Goal: Transaction & Acquisition: Purchase product/service

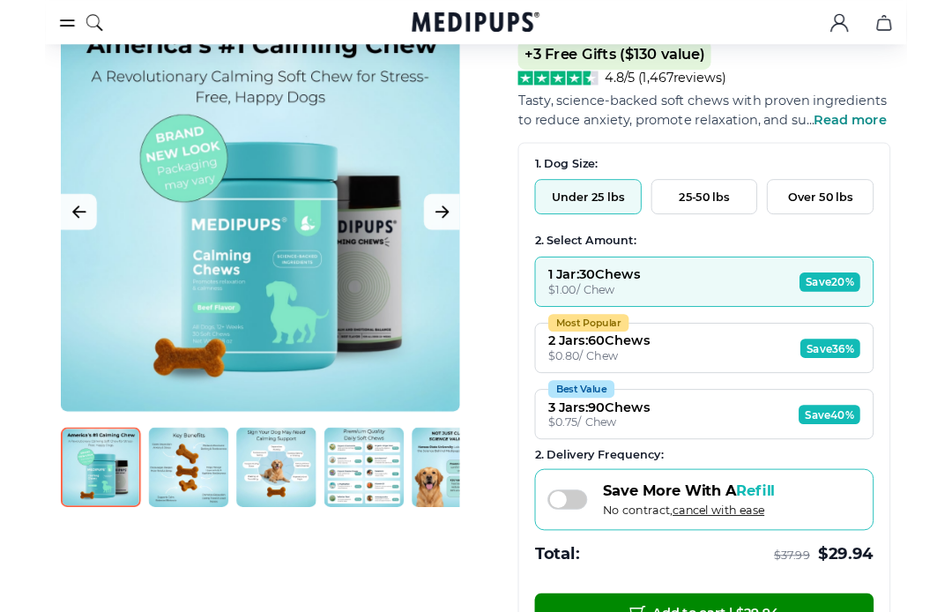
scroll to position [191, 0]
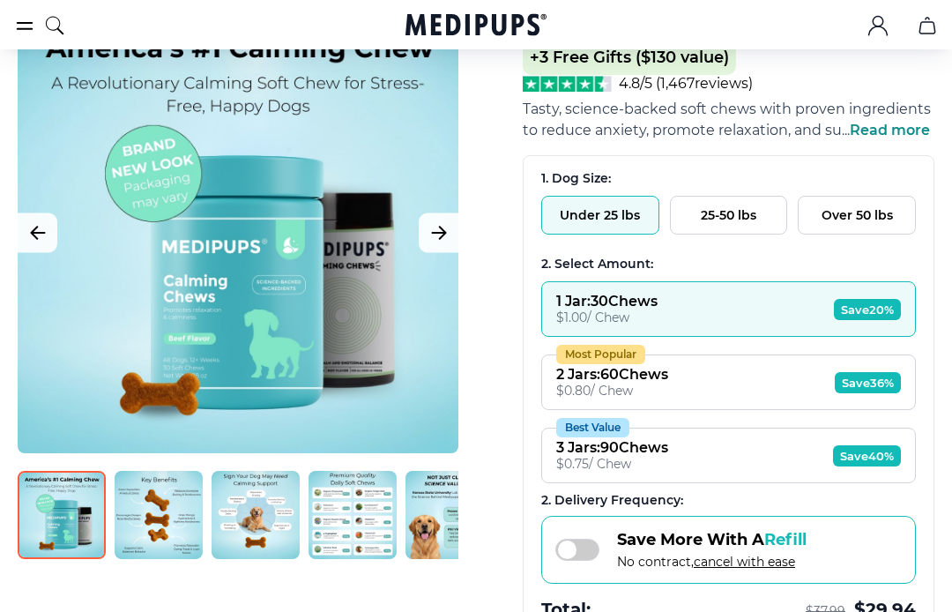
click at [446, 234] on icon "Next Image" at bounding box center [438, 232] width 21 height 22
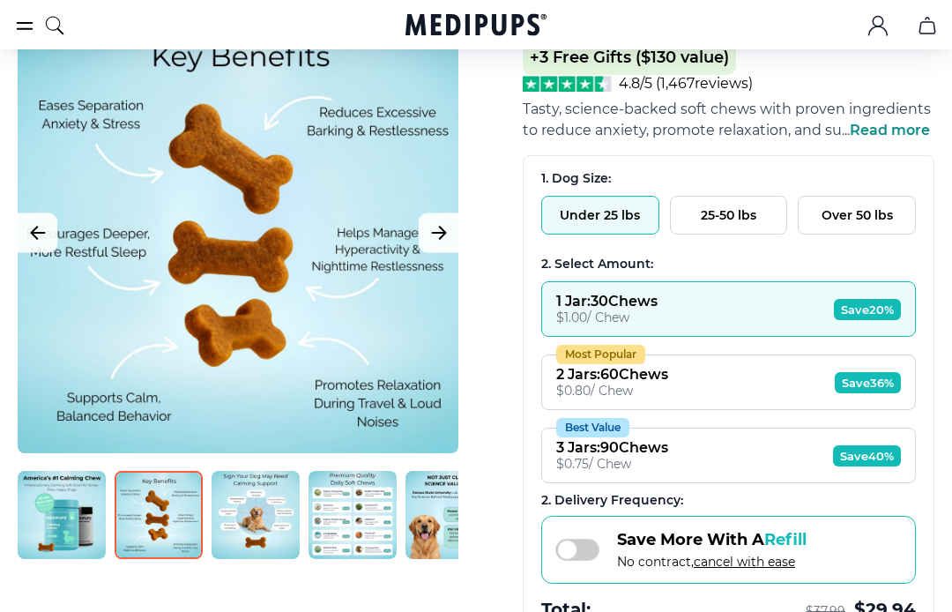
click at [443, 238] on icon "Next Image" at bounding box center [438, 232] width 21 height 22
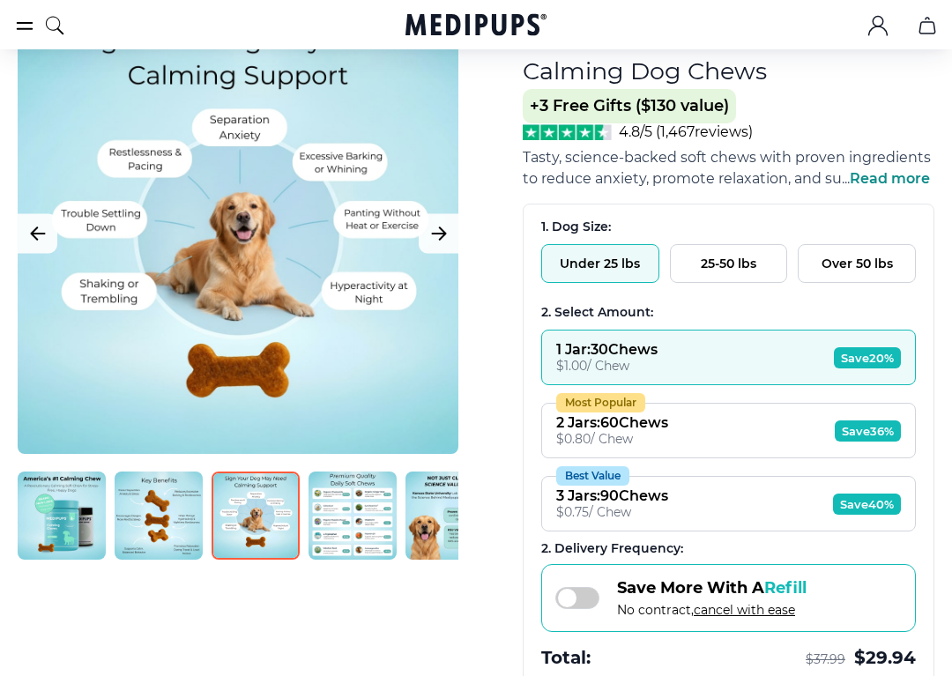
scroll to position [148, 0]
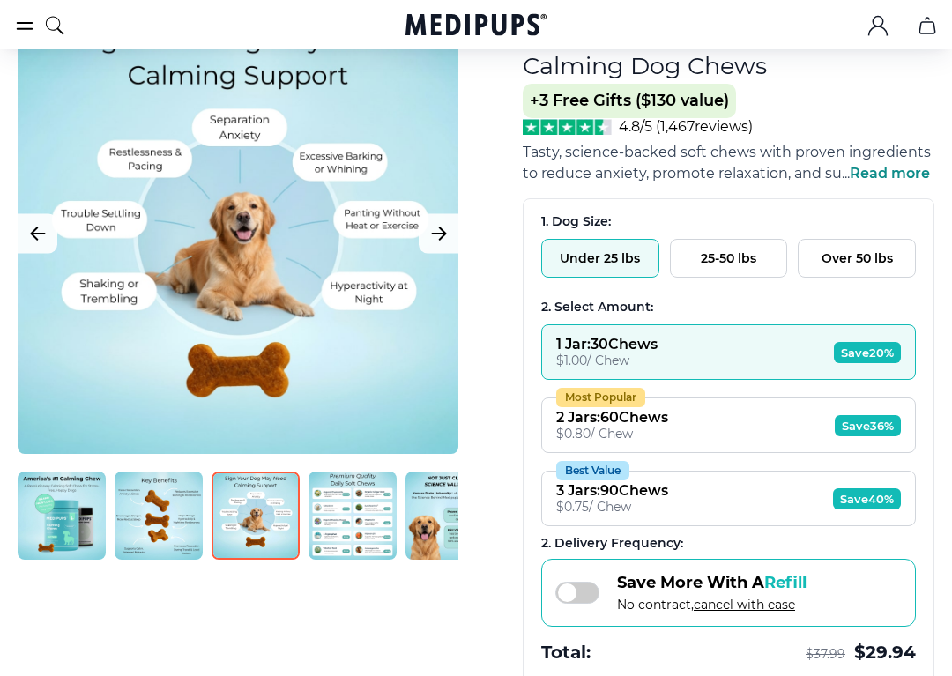
click at [449, 237] on button "Next Image" at bounding box center [439, 234] width 40 height 40
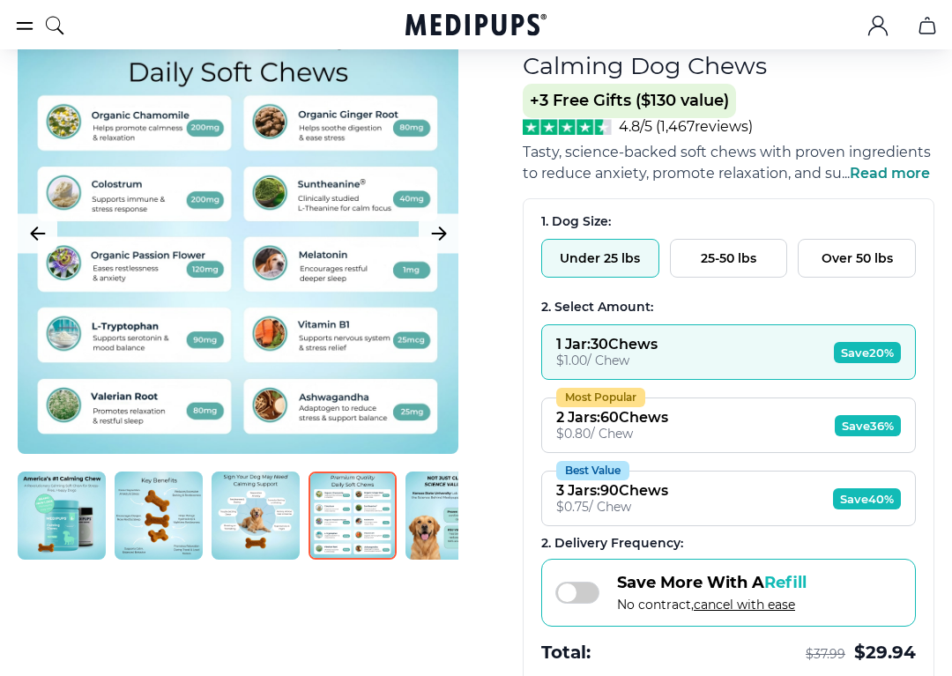
click at [440, 234] on icon "Next Image" at bounding box center [438, 234] width 13 height 12
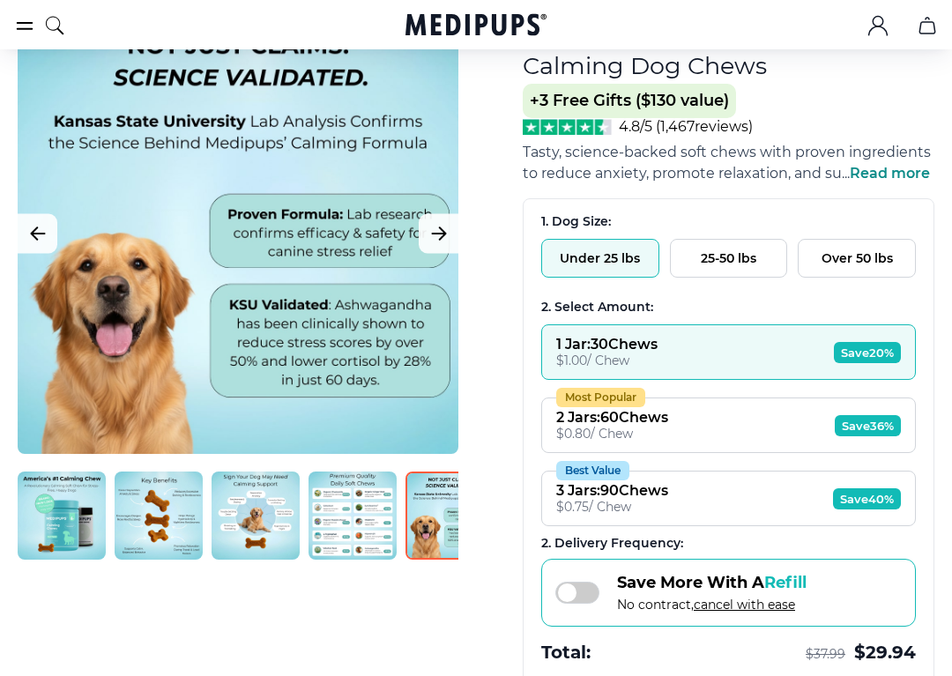
click at [453, 234] on button "Next Image" at bounding box center [439, 234] width 40 height 40
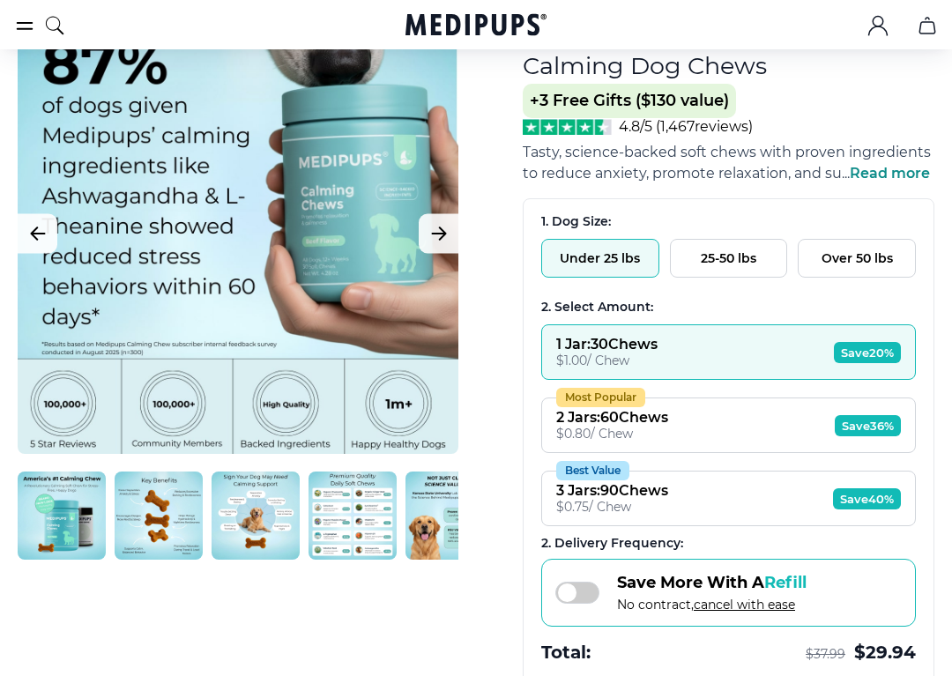
click at [443, 232] on icon "Next Image" at bounding box center [438, 234] width 13 height 12
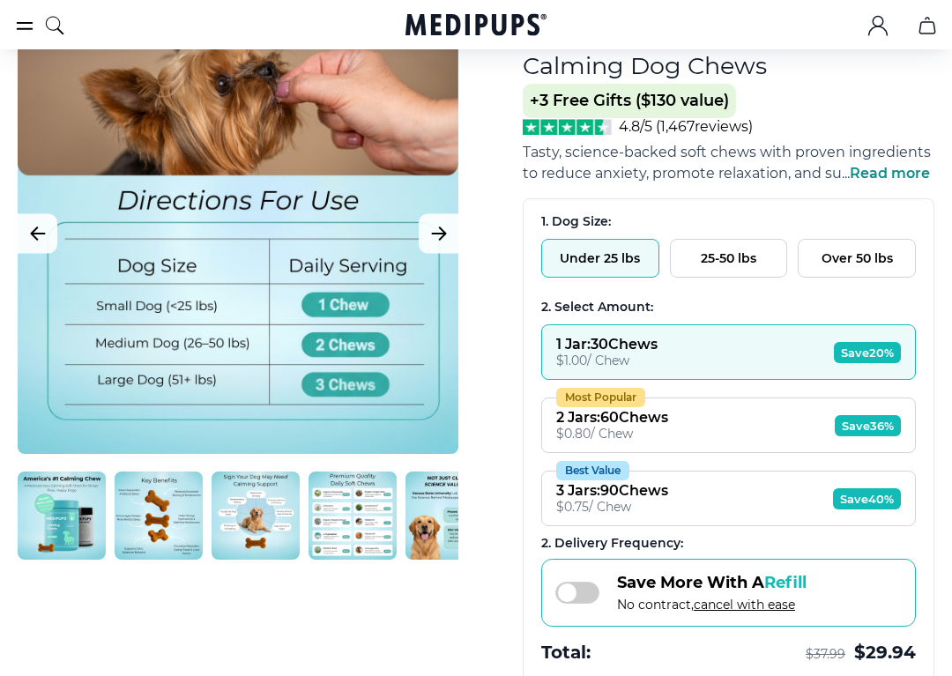
click at [449, 235] on icon "Next Image" at bounding box center [438, 234] width 21 height 22
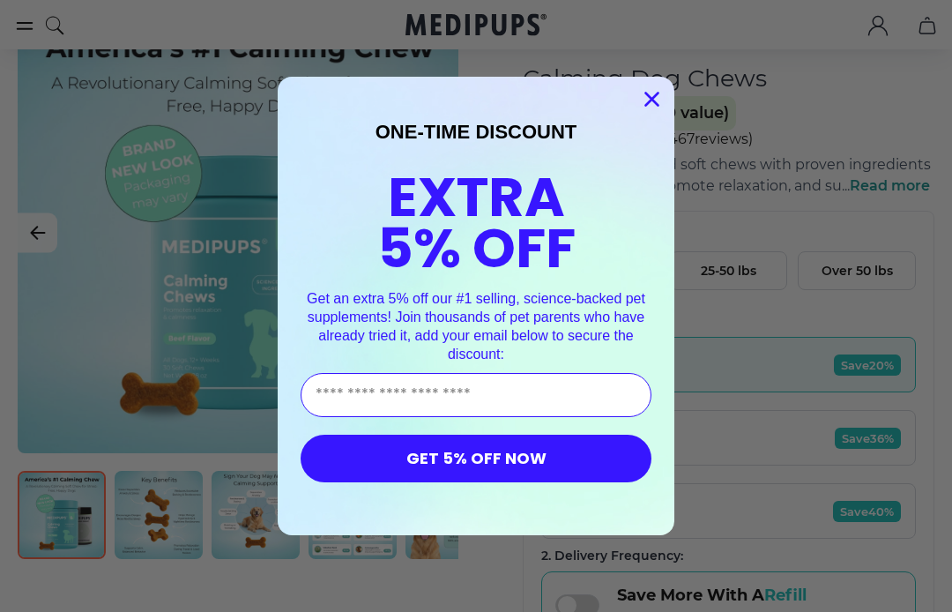
scroll to position [134, 0]
click at [601, 392] on input "Enter Your Email Address" at bounding box center [476, 395] width 351 height 44
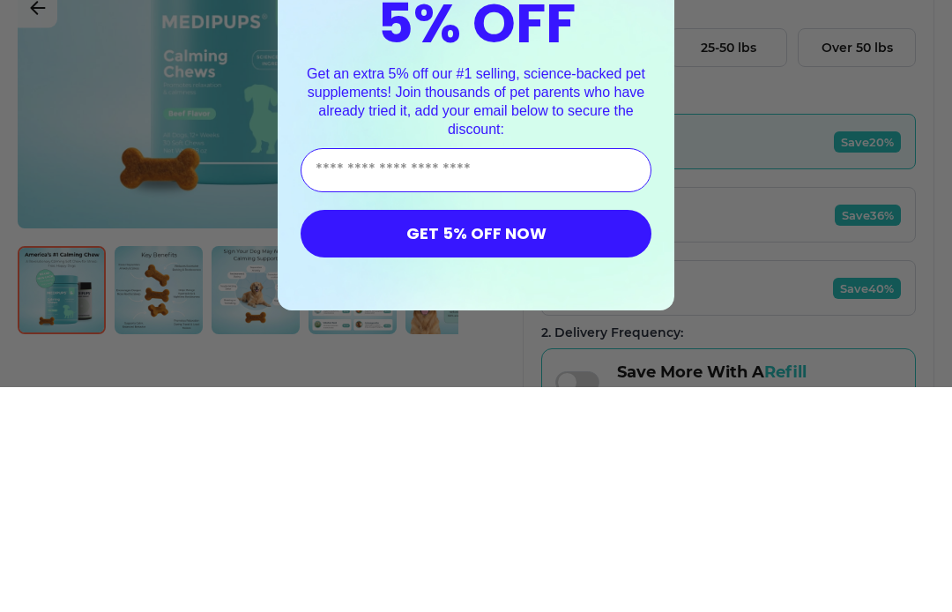
type input "**********"
click at [569, 434] on button "GET 5% OFF NOW" at bounding box center [476, 458] width 351 height 48
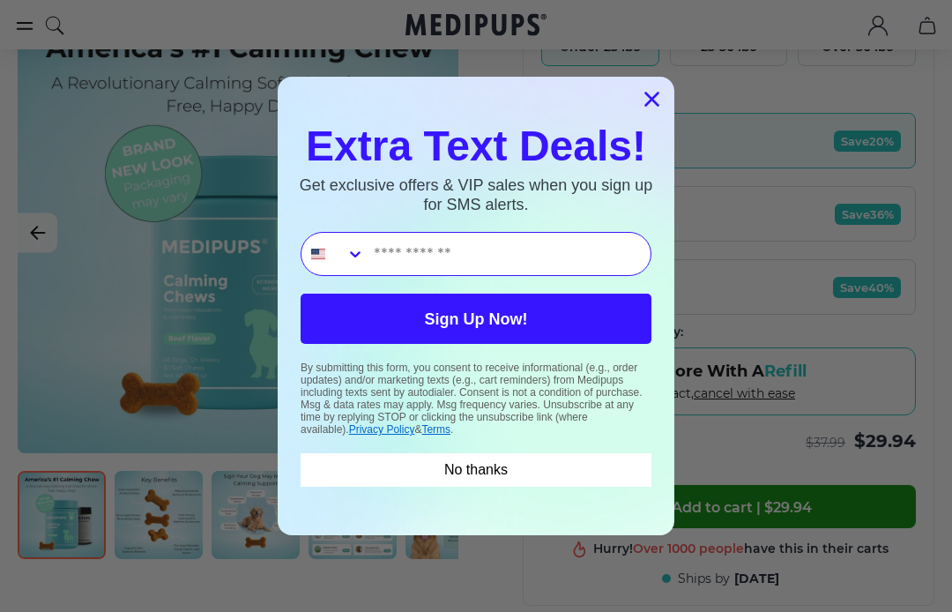
click at [651, 100] on icon "Close dialog" at bounding box center [652, 99] width 12 height 12
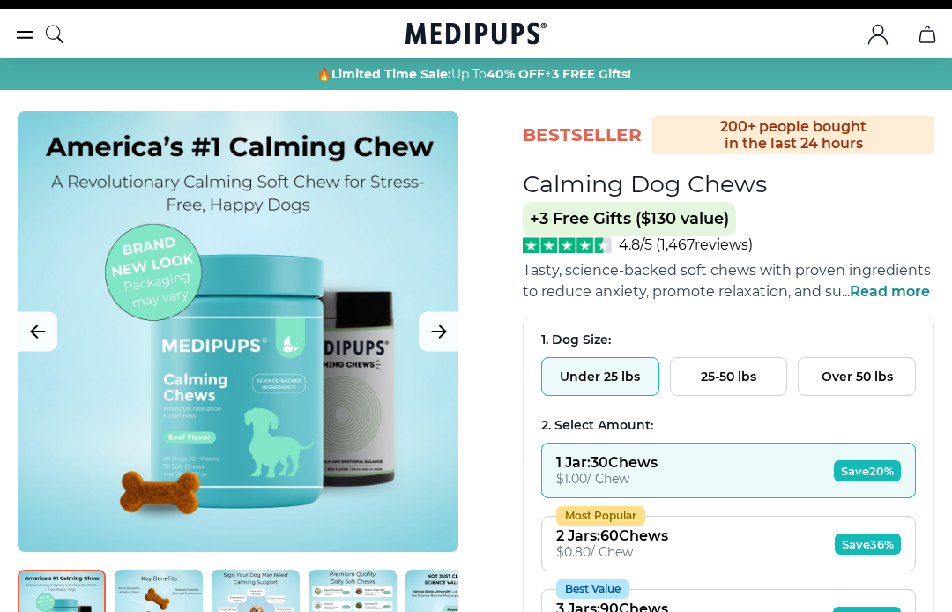
scroll to position [0, 0]
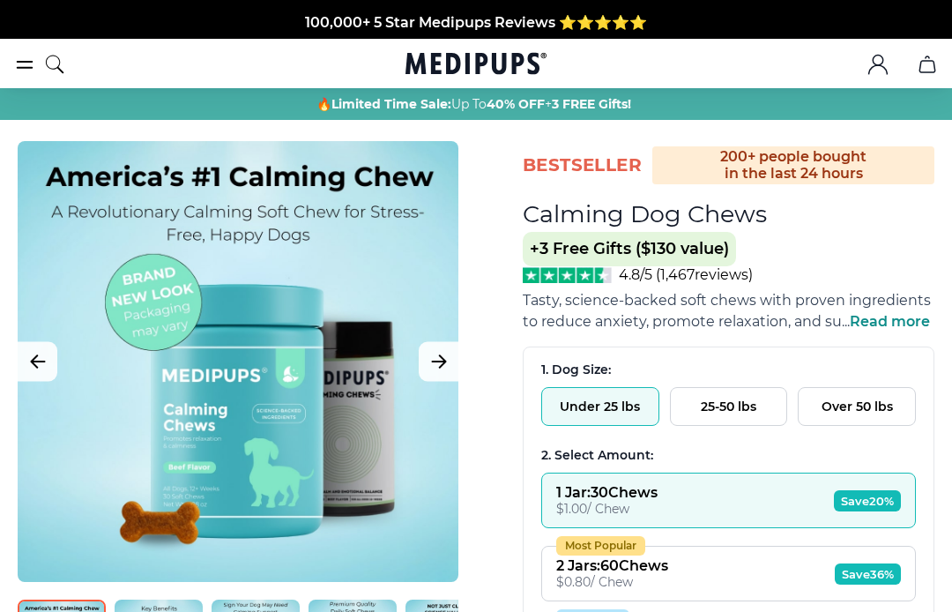
click at [602, 255] on span "+3 Free Gifts ($130 value)" at bounding box center [629, 249] width 213 height 34
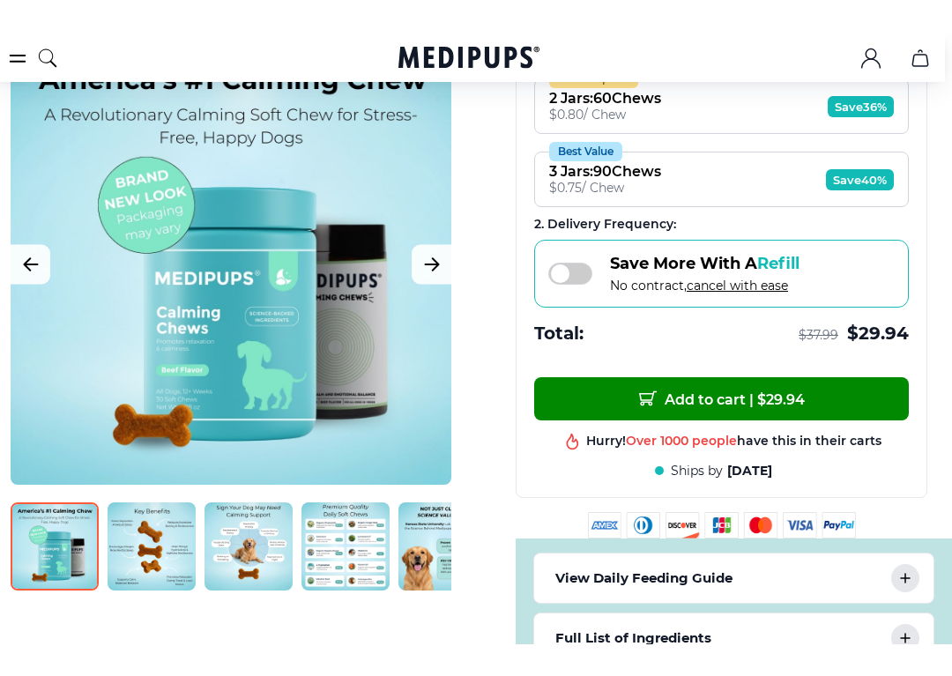
scroll to position [512, 7]
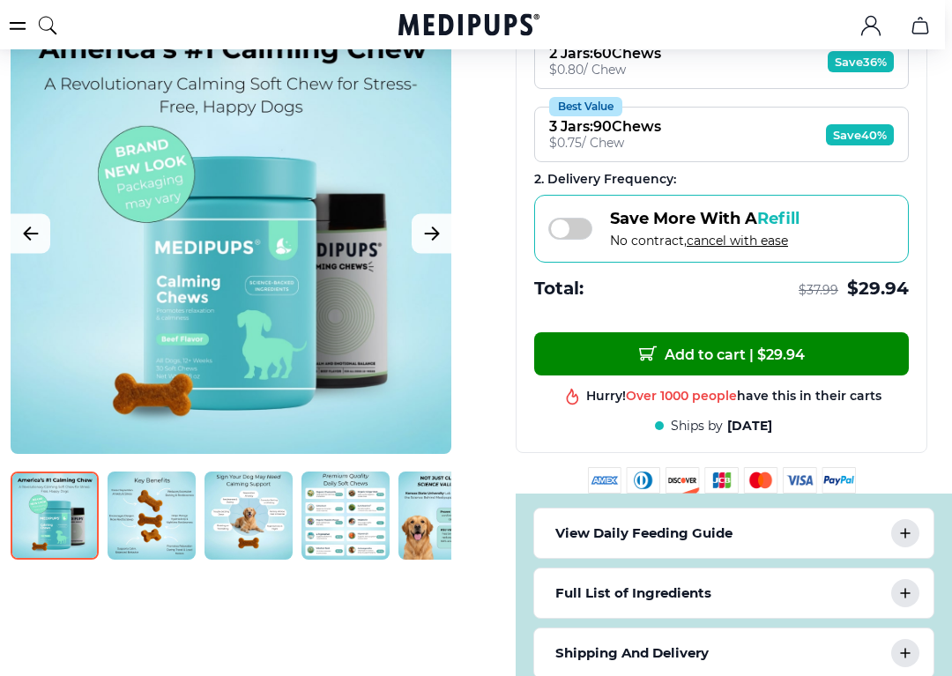
click at [579, 240] on span at bounding box center [570, 229] width 44 height 22
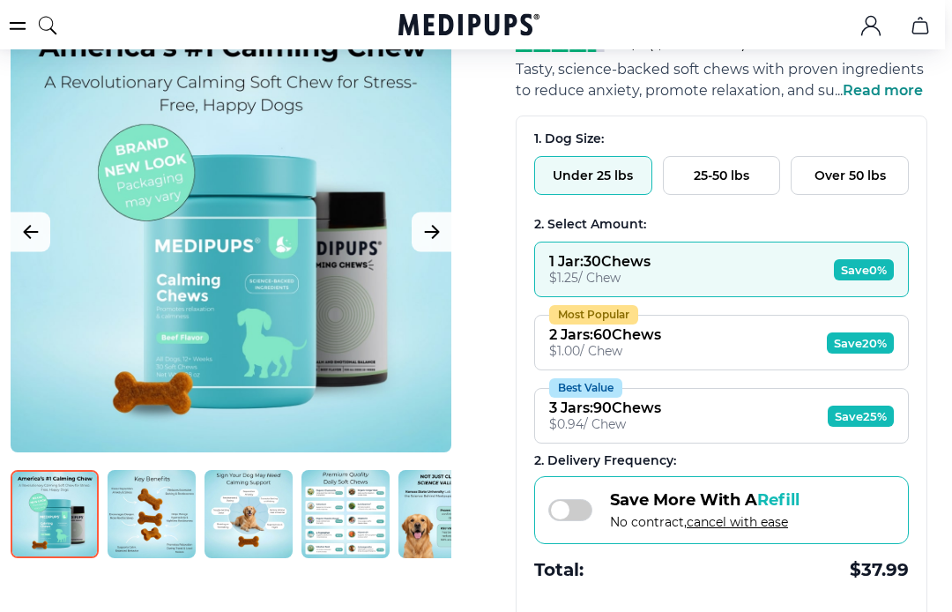
scroll to position [187, 7]
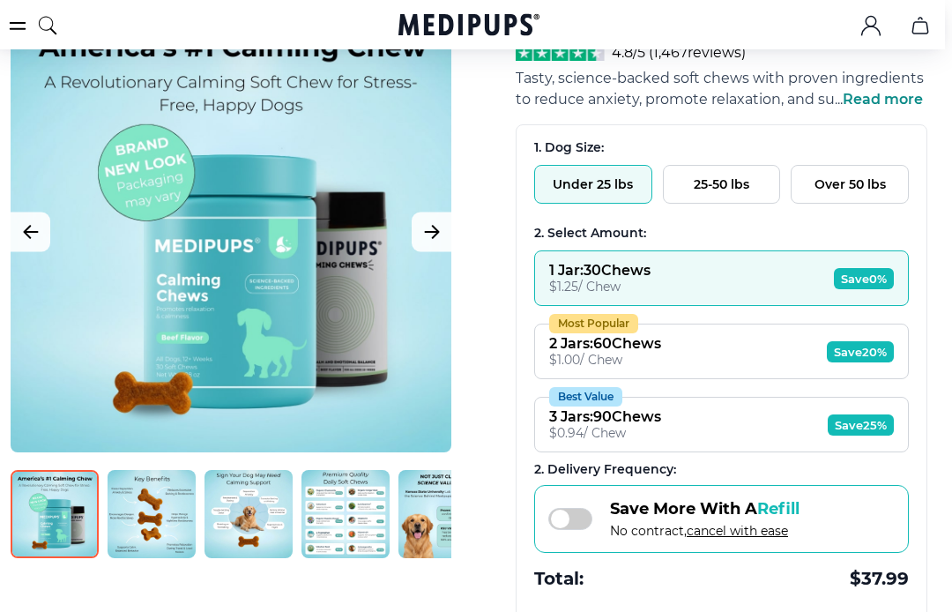
click at [576, 531] on span at bounding box center [570, 519] width 44 height 22
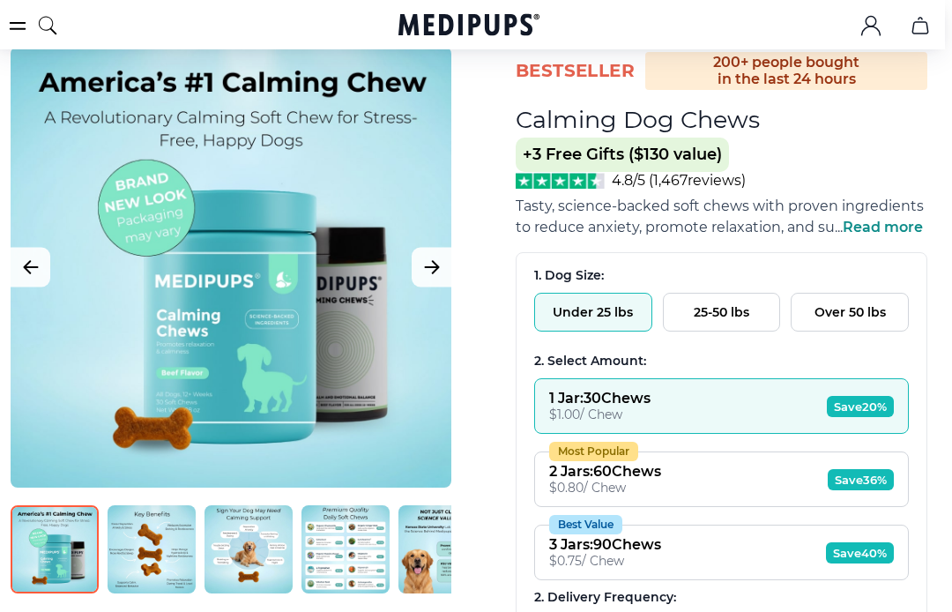
scroll to position [93, 7]
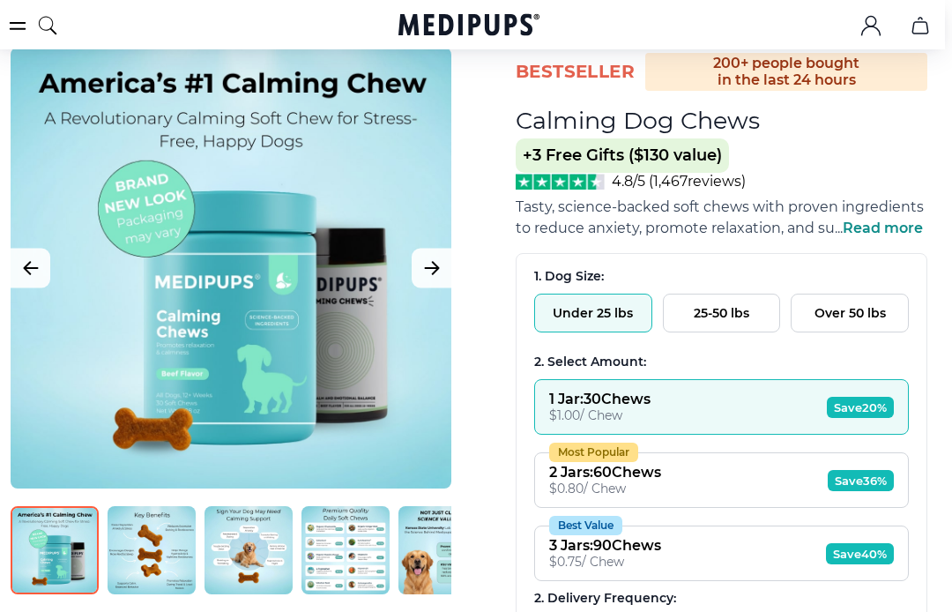
click at [698, 158] on span "+3 Free Gifts ($130 value)" at bounding box center [622, 155] width 213 height 34
click at [659, 161] on span "+3 Free Gifts ($130 value)" at bounding box center [622, 155] width 213 height 34
click at [617, 158] on span "+3 Free Gifts ($130 value)" at bounding box center [622, 155] width 213 height 34
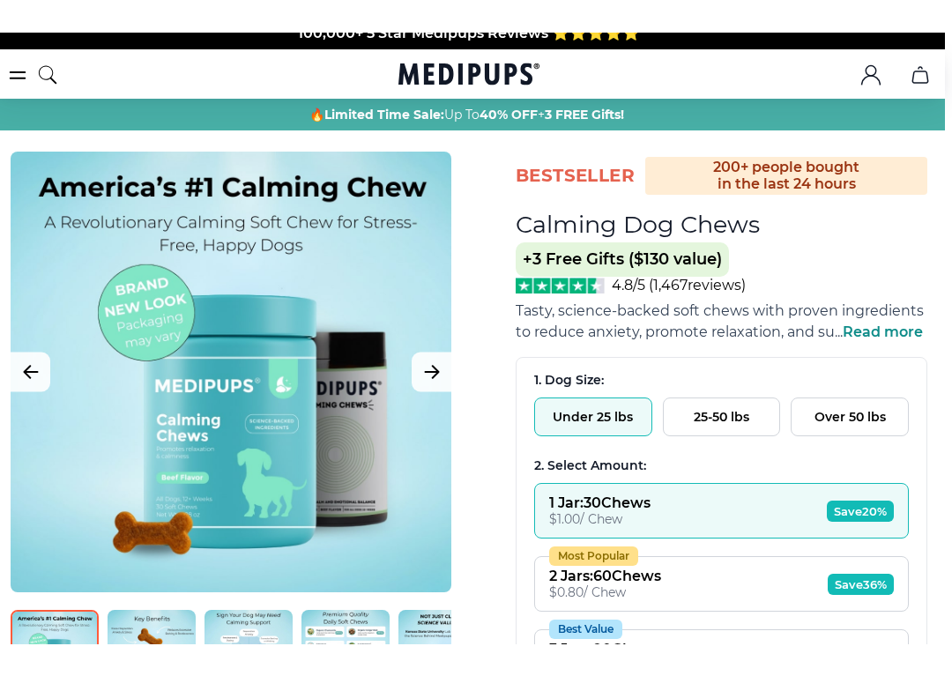
scroll to position [0, 7]
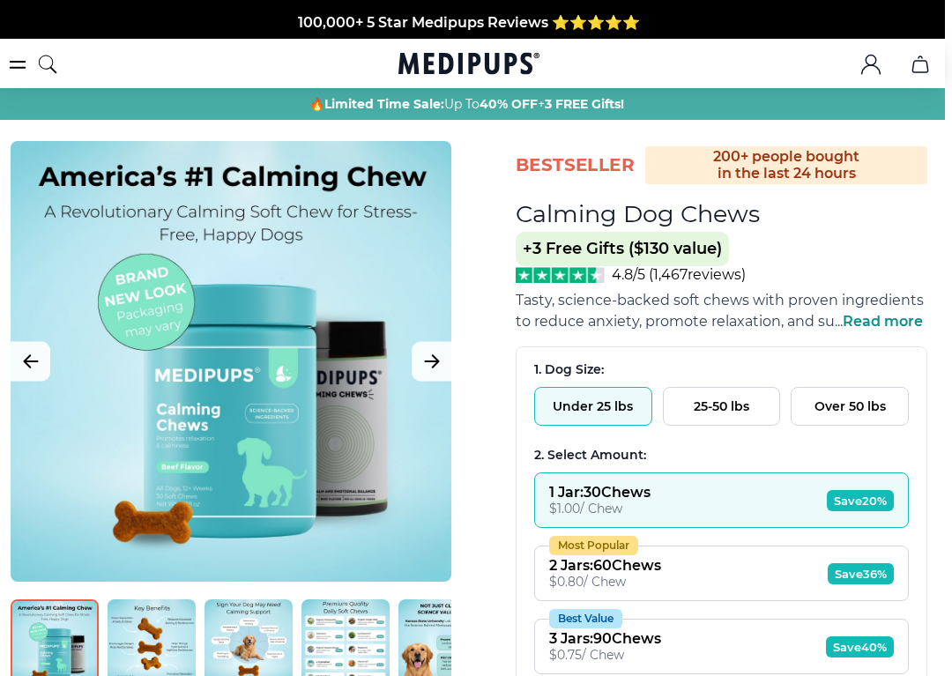
click at [437, 366] on icon "Next Image" at bounding box center [431, 362] width 21 height 22
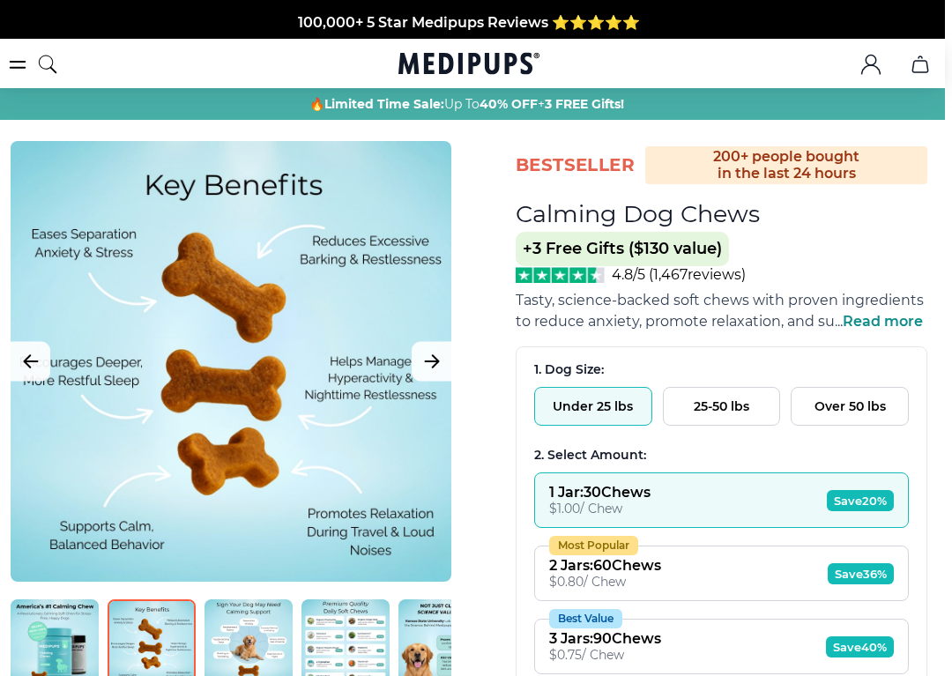
click at [444, 374] on button "Next Image" at bounding box center [432, 362] width 40 height 40
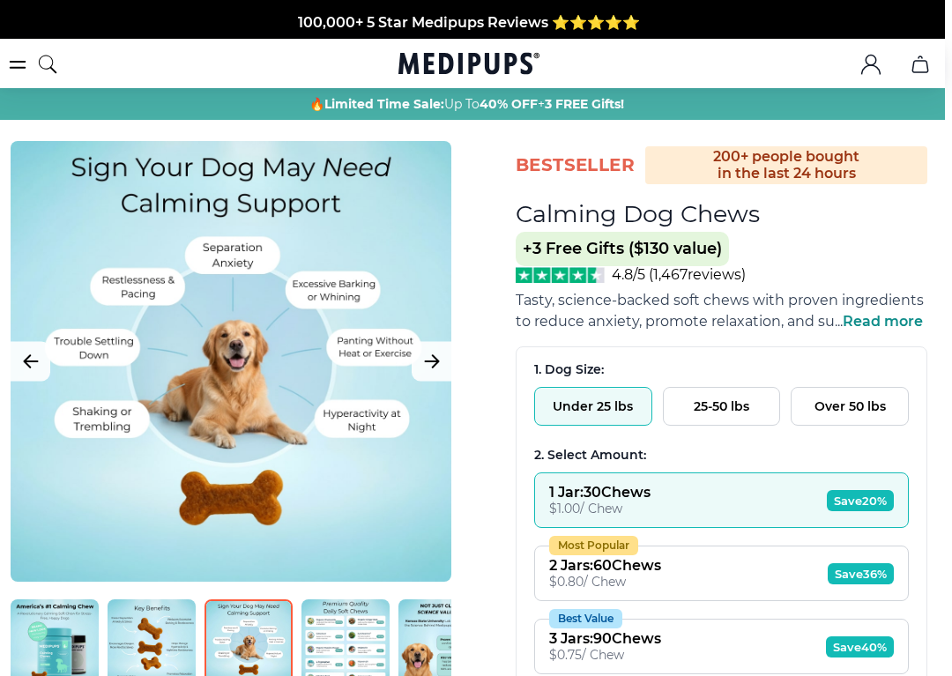
click at [443, 365] on button "Next Image" at bounding box center [432, 362] width 40 height 40
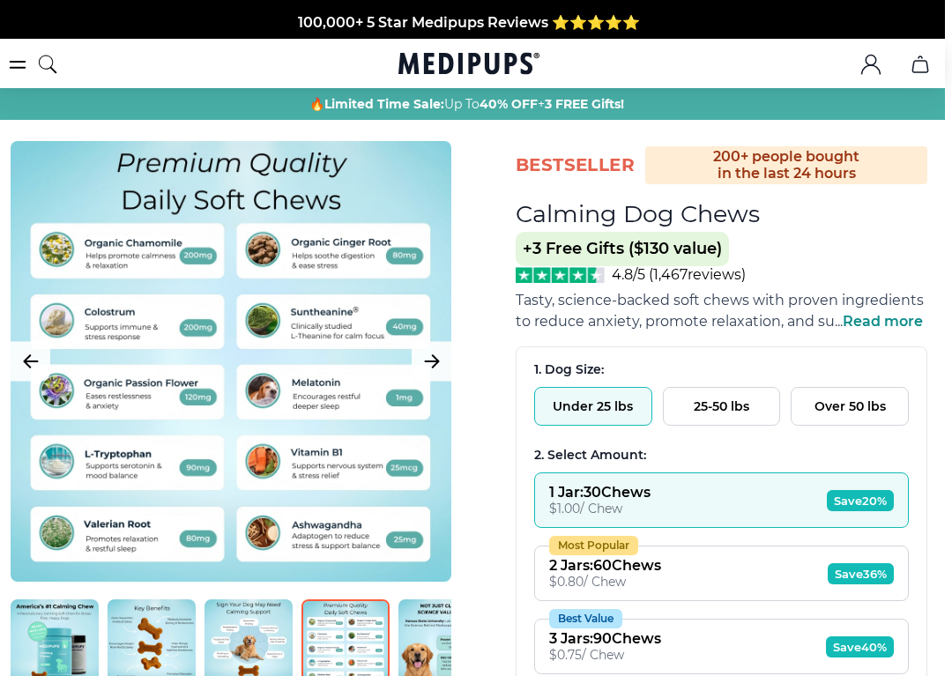
click at [449, 360] on button "Next Image" at bounding box center [432, 362] width 40 height 40
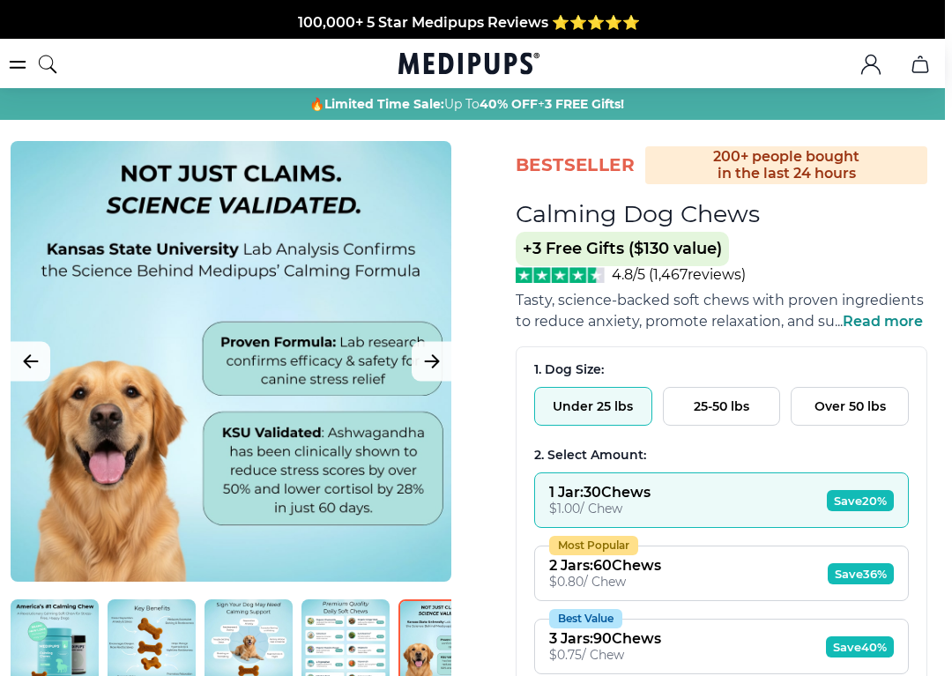
click at [440, 370] on icon "Next Image" at bounding box center [431, 362] width 21 height 22
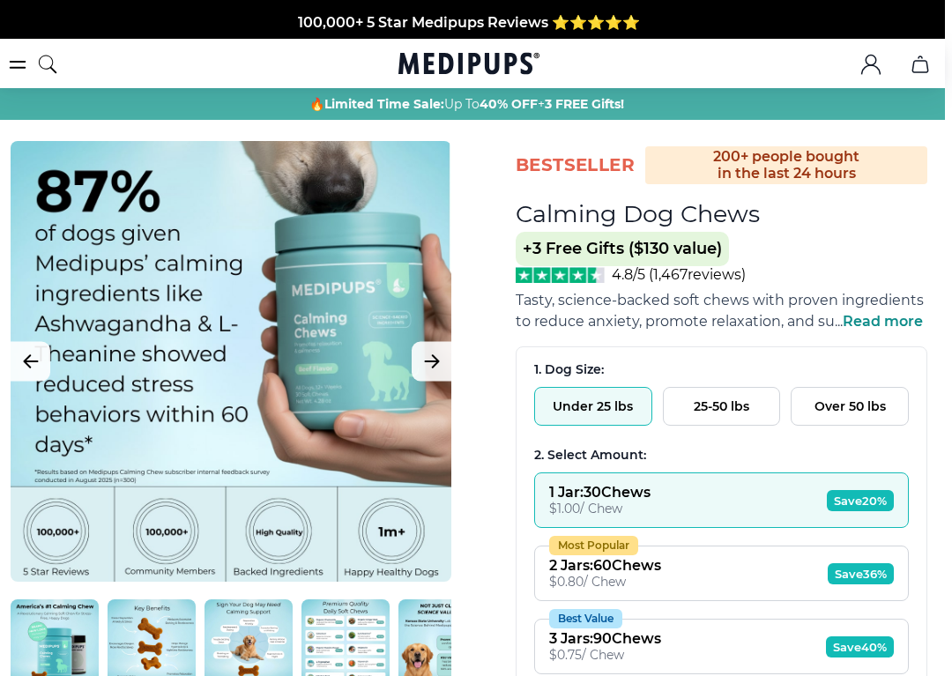
click at [436, 365] on icon "Next Image" at bounding box center [431, 362] width 21 height 22
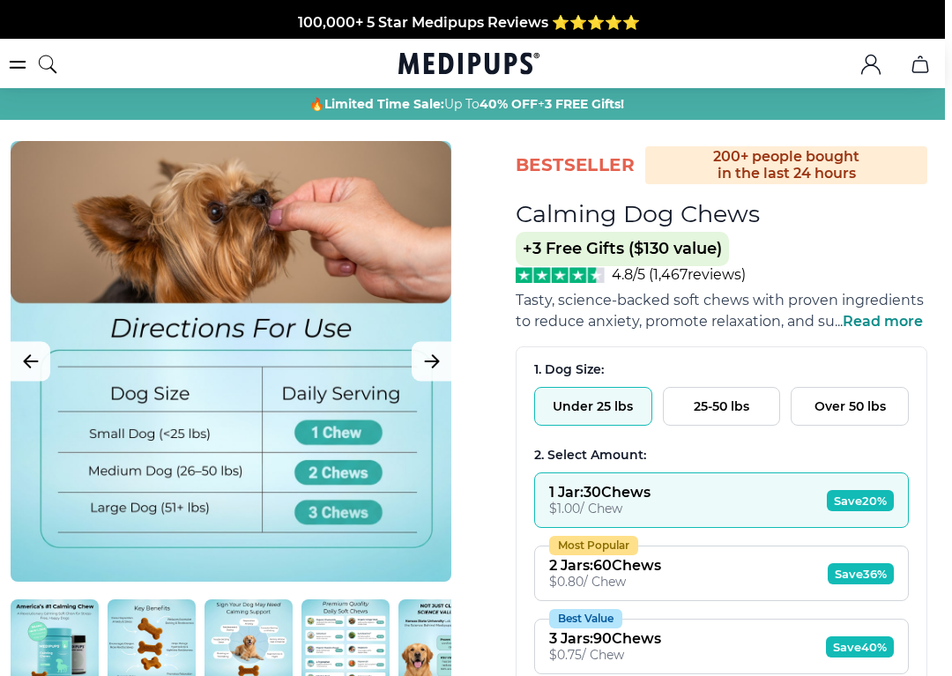
click at [438, 367] on icon "Next Image" at bounding box center [431, 362] width 21 height 22
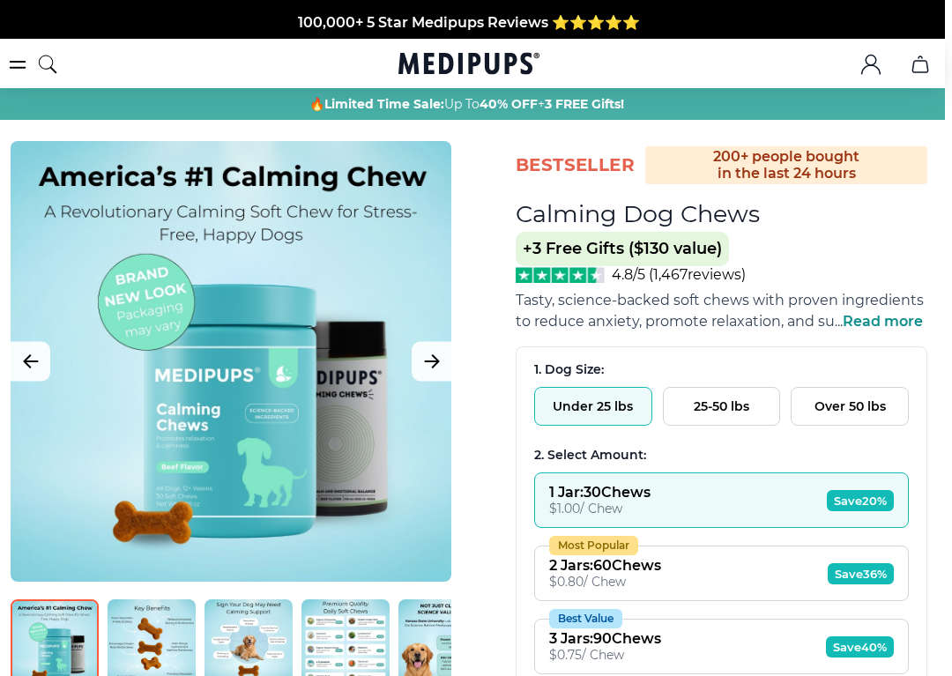
click at [435, 360] on icon "Next Image" at bounding box center [431, 361] width 13 height 12
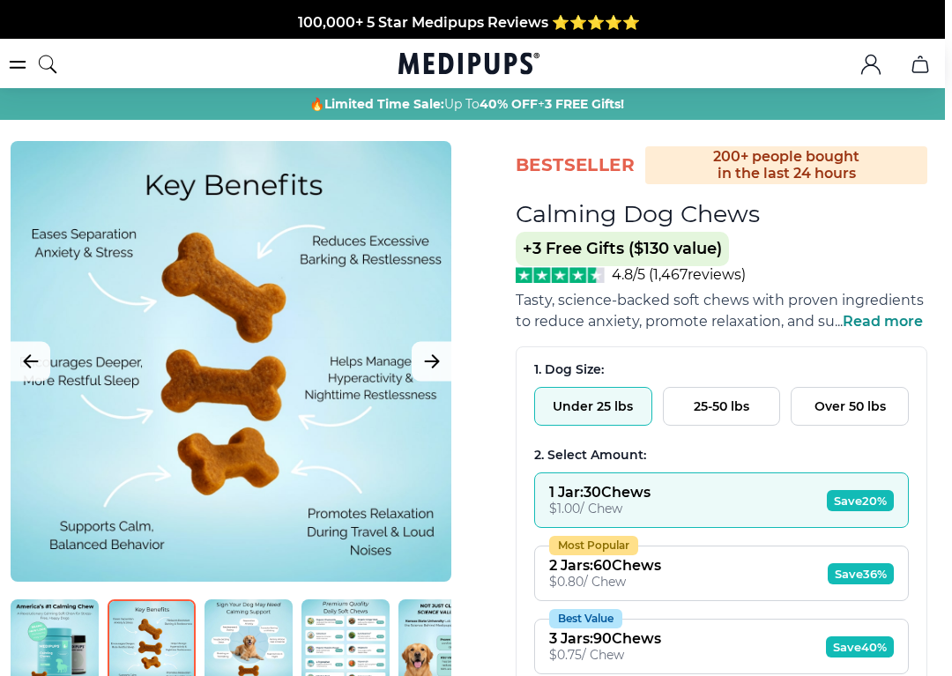
click at [840, 170] on div "200+ people bought in the last 24 hours" at bounding box center [786, 165] width 282 height 38
click at [760, 171] on div "200+ people bought in the last 24 hours" at bounding box center [786, 165] width 282 height 38
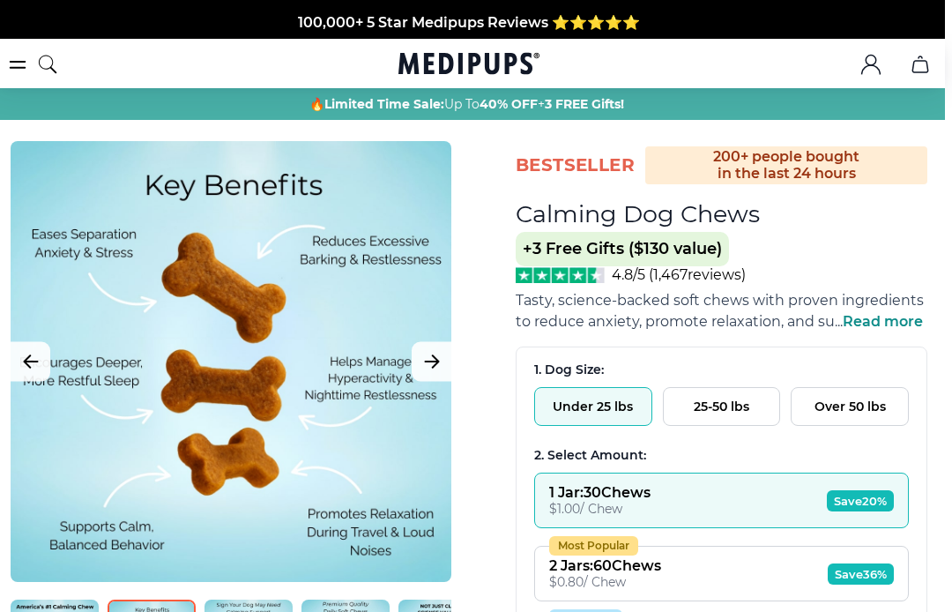
click at [19, 67] on icon "burger-menu" at bounding box center [18, 65] width 15 height 6
click at [26, 68] on icon "burger-menu" at bounding box center [18, 65] width 15 height 6
click at [22, 71] on icon "burger-menu" at bounding box center [17, 64] width 21 height 21
click at [51, 63] on icon "search" at bounding box center [47, 64] width 21 height 44
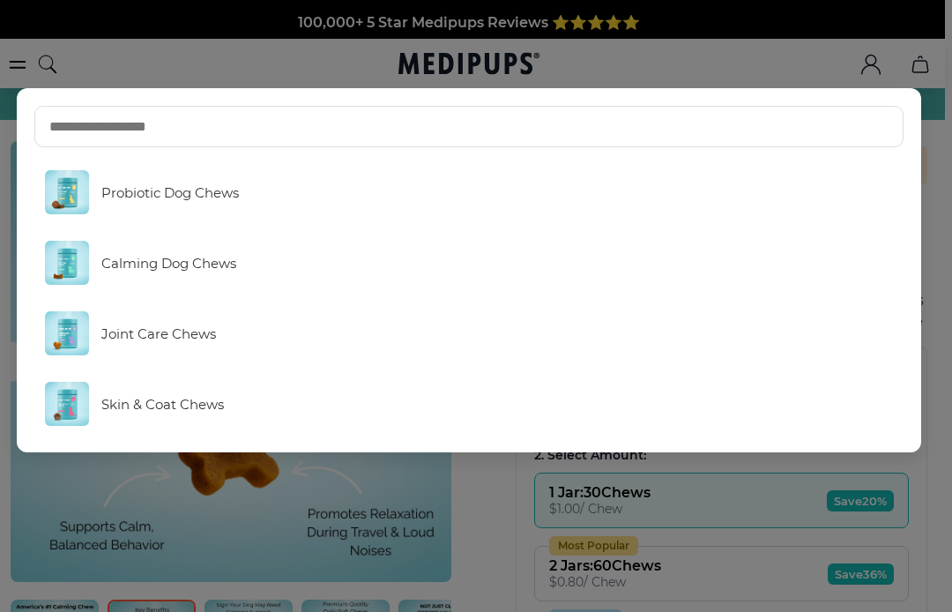
click at [194, 261] on span "Calming Dog Chews" at bounding box center [168, 263] width 135 height 17
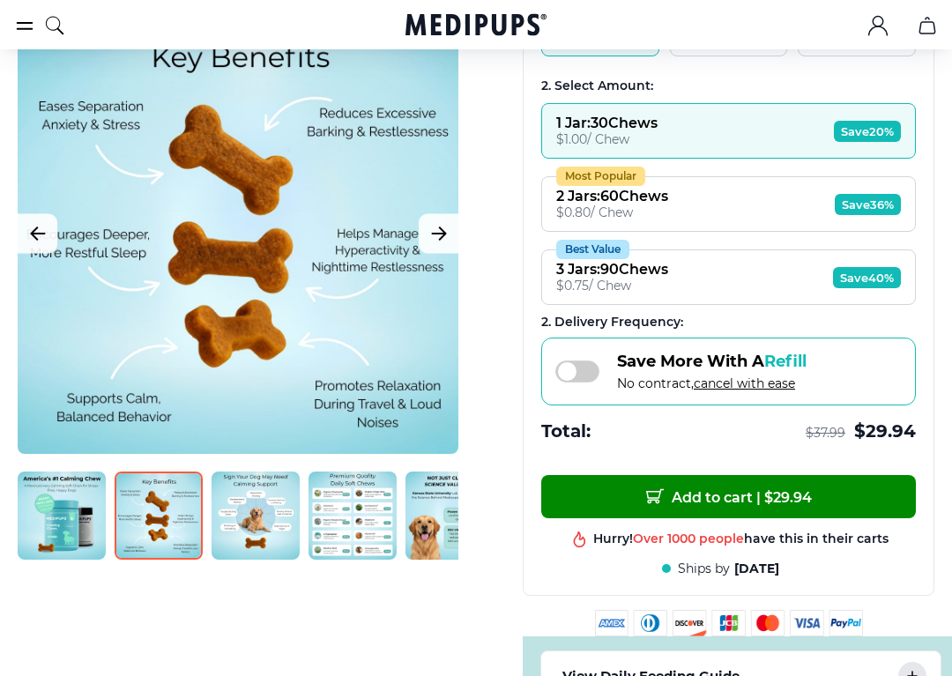
scroll to position [371, 0]
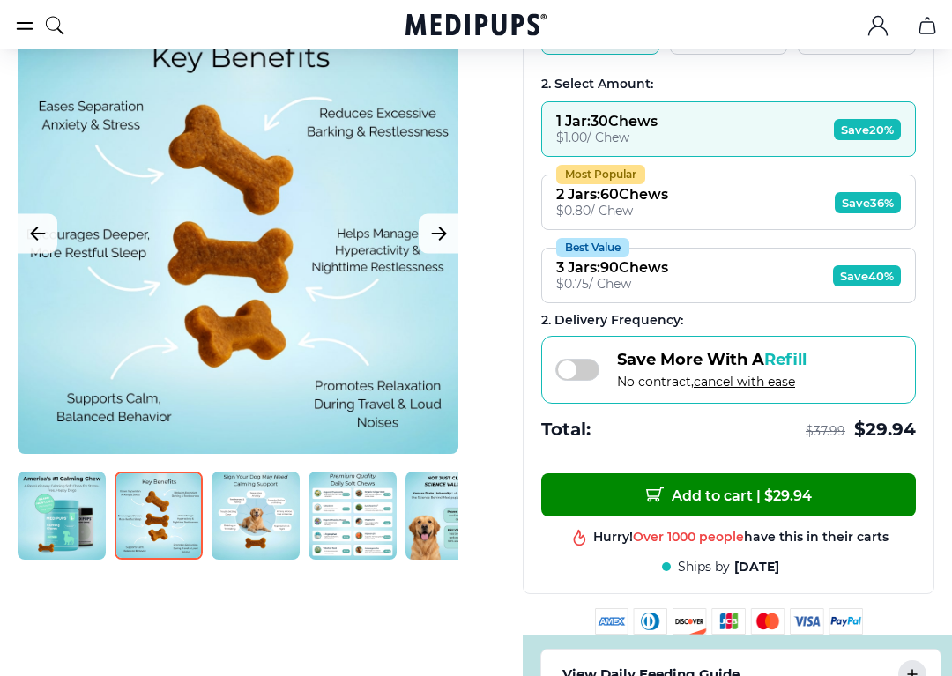
click at [799, 516] on button "Add to cart | $ 29.94" at bounding box center [728, 494] width 375 height 43
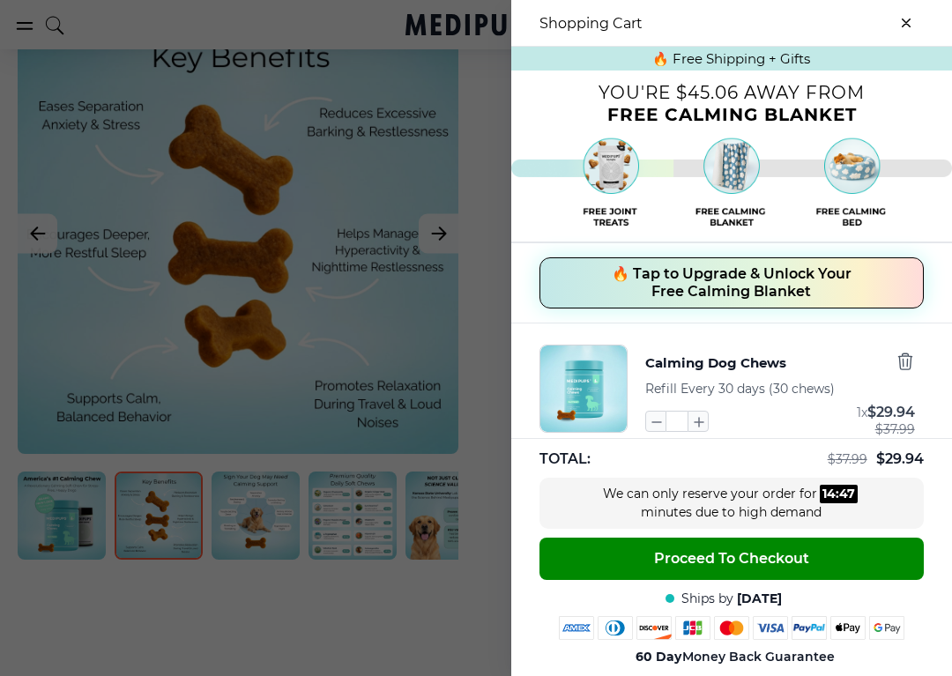
click at [915, 18] on button "close-cart" at bounding box center [905, 22] width 35 height 35
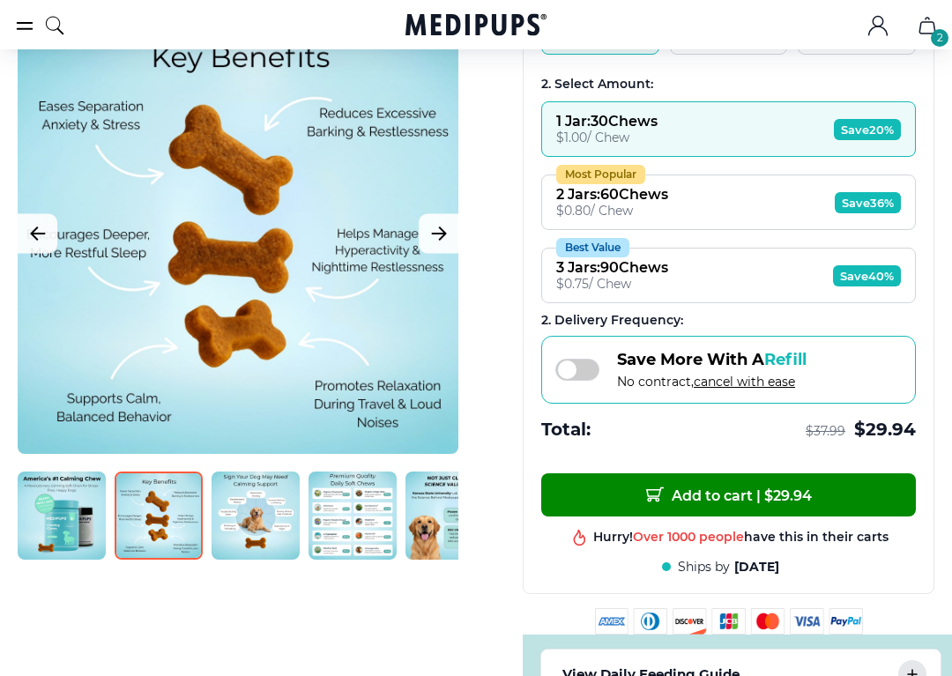
click at [947, 41] on div "2" at bounding box center [940, 38] width 18 height 18
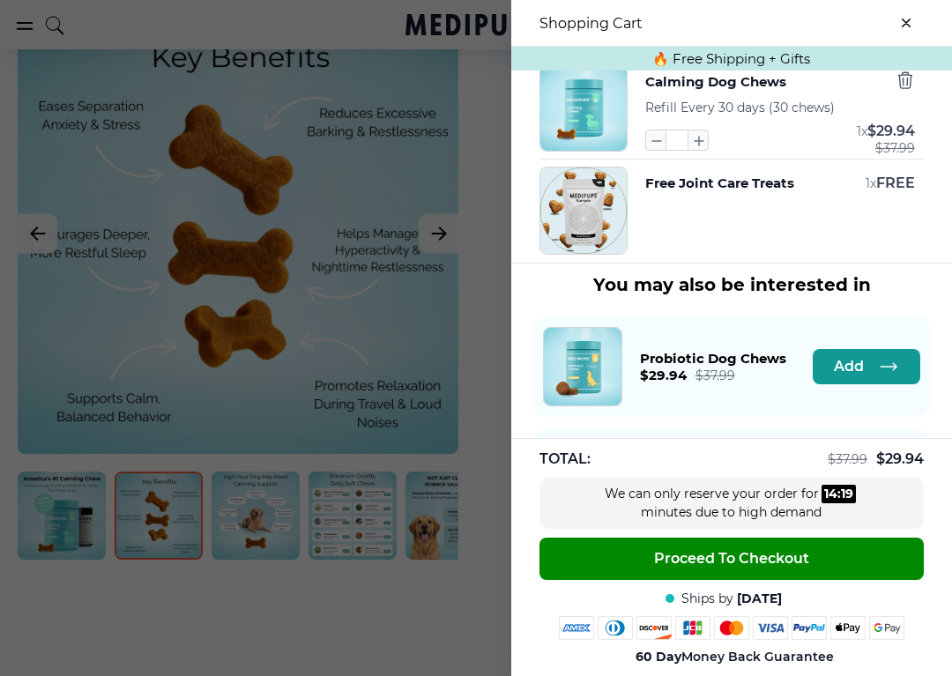
scroll to position [286, 0]
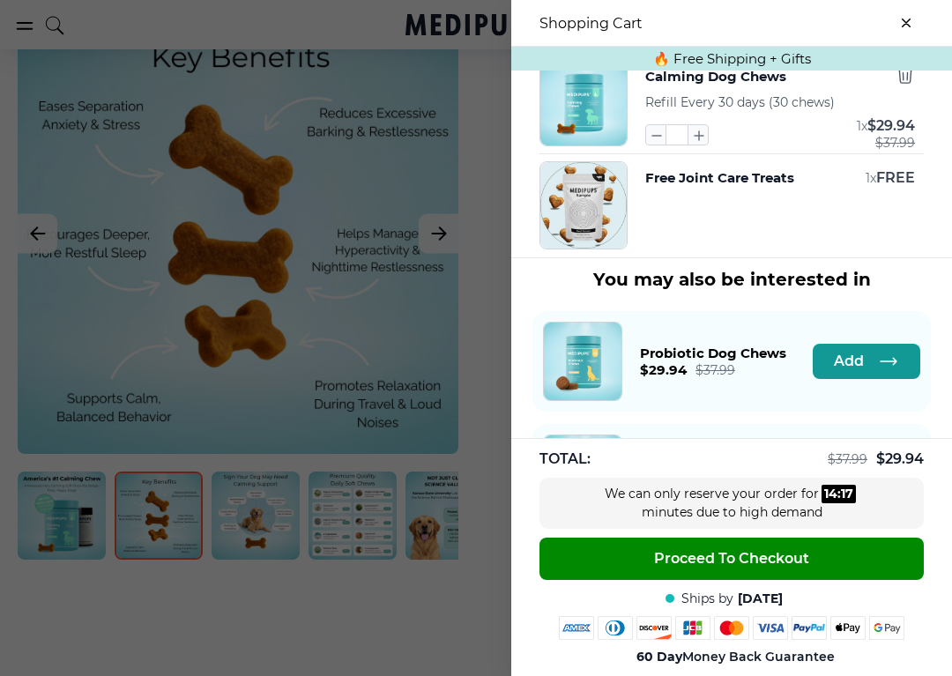
click at [913, 23] on button "close-cart" at bounding box center [905, 22] width 35 height 35
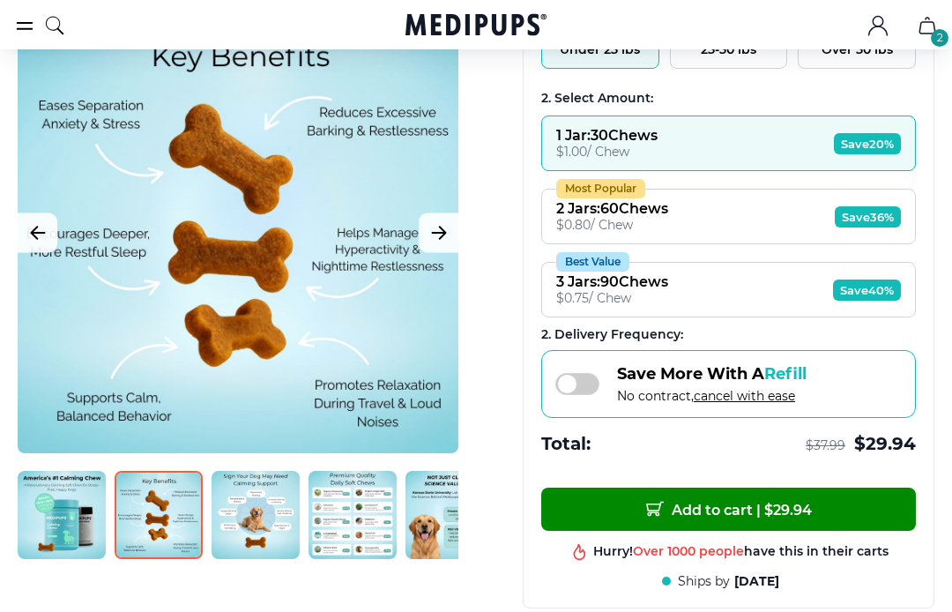
scroll to position [0, 0]
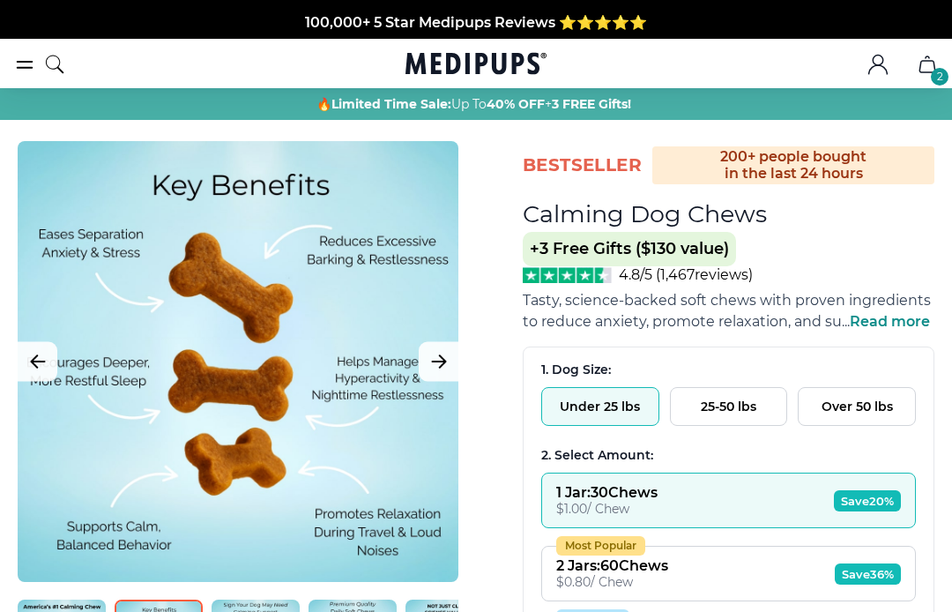
click at [931, 70] on icon "cart" at bounding box center [927, 64] width 21 height 21
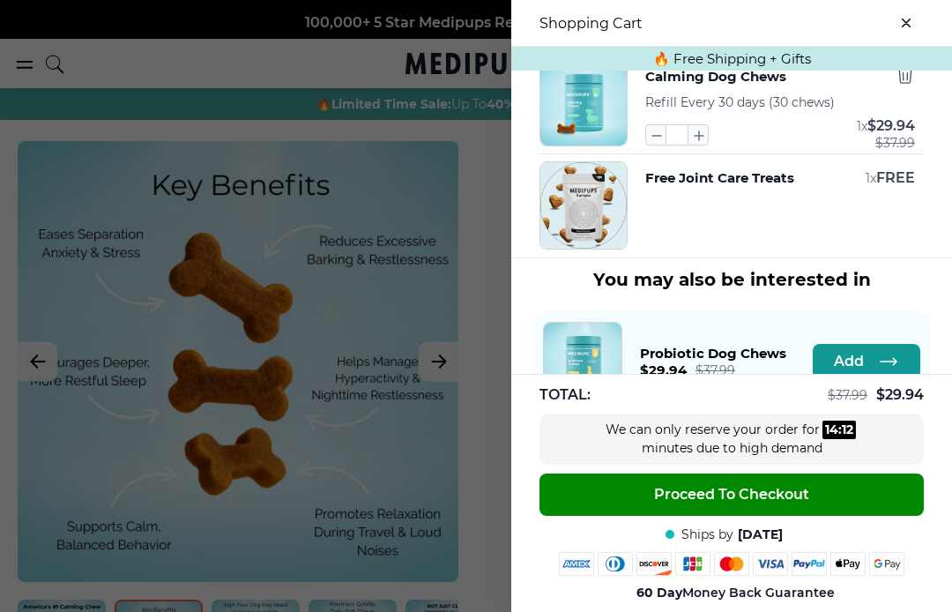
click at [660, 145] on icon "button" at bounding box center [655, 134] width 19 height 19
click at [653, 136] on icon "button" at bounding box center [656, 136] width 9 height 0
click at [664, 145] on icon "button" at bounding box center [655, 134] width 19 height 19
click at [662, 145] on icon "button" at bounding box center [655, 134] width 19 height 19
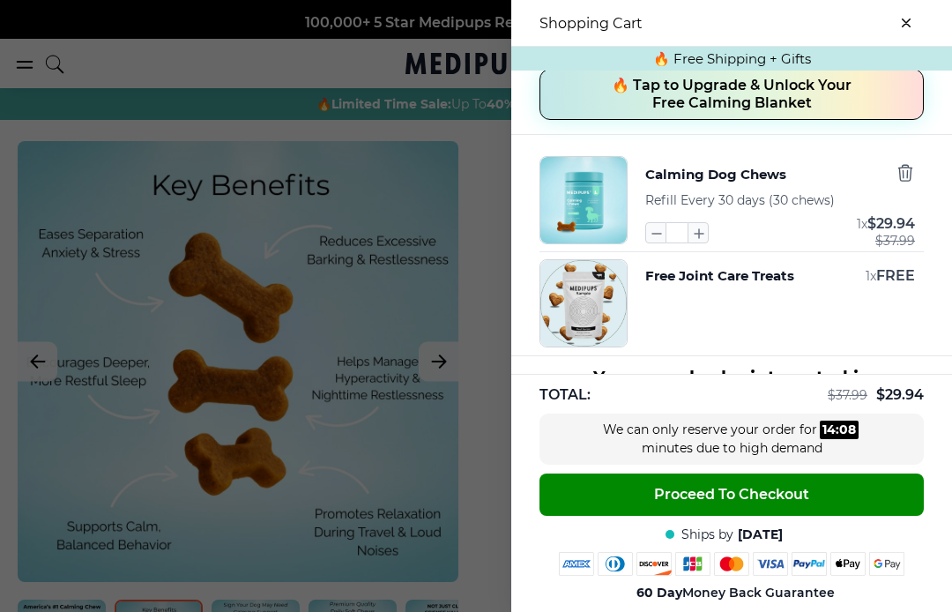
scroll to position [191, 0]
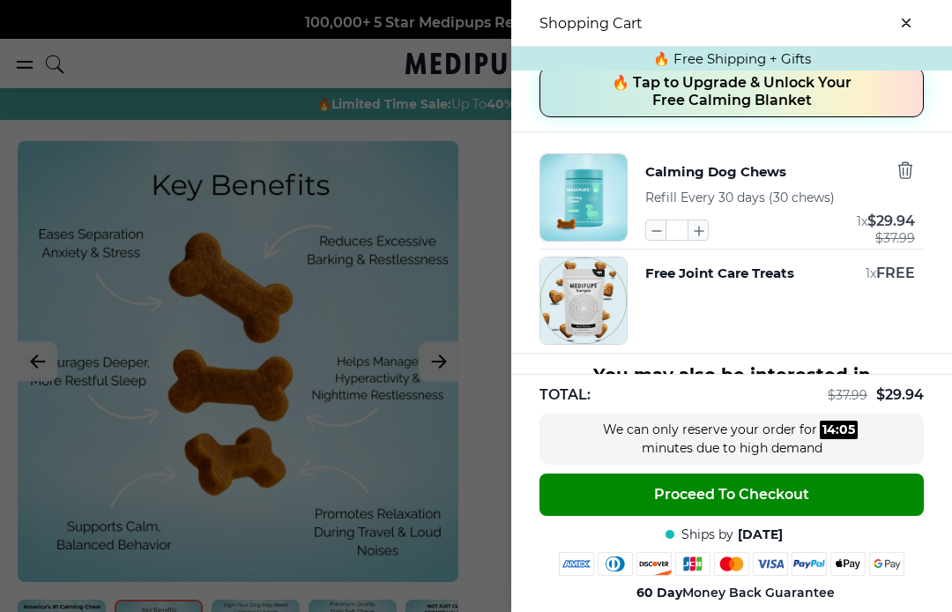
click at [904, 176] on icon "button" at bounding box center [904, 169] width 19 height 19
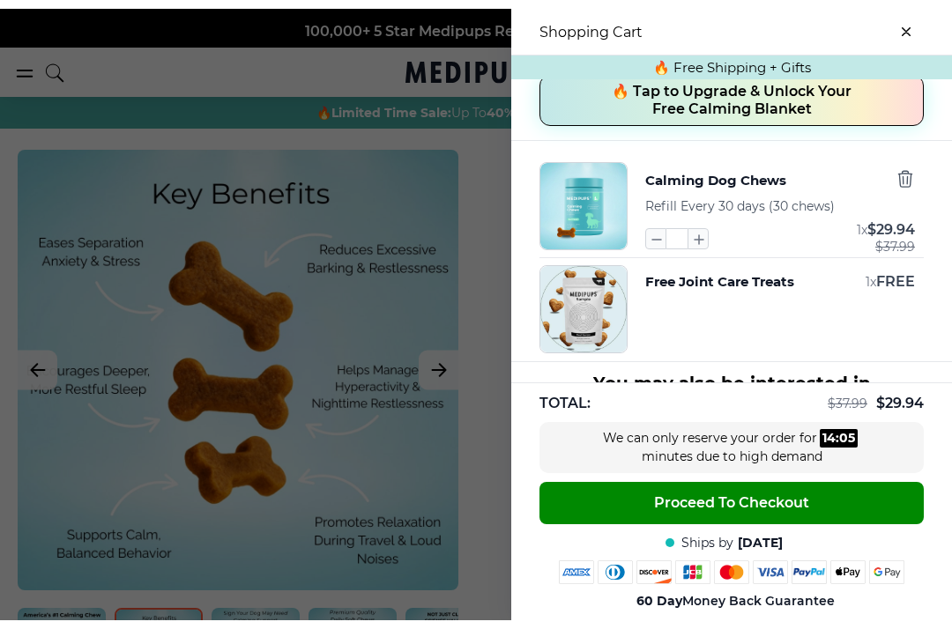
scroll to position [0, 0]
